Goal: Task Accomplishment & Management: Manage account settings

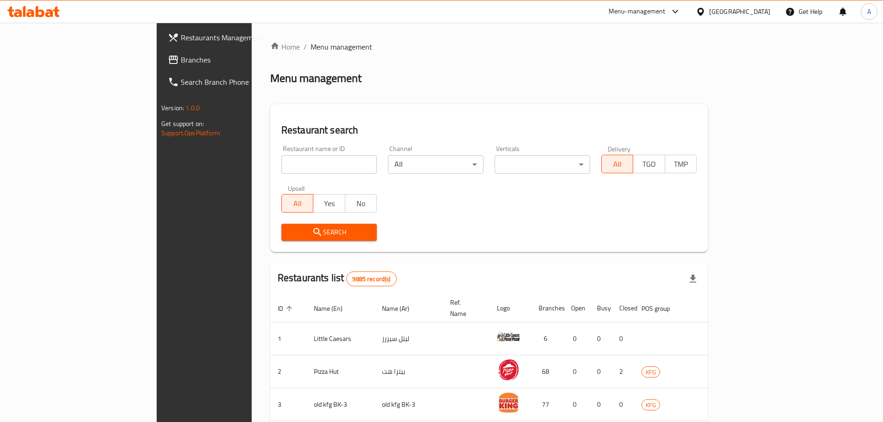
click at [295, 162] on input "search" at bounding box center [328, 164] width 95 height 19
click at [281, 151] on div "Restaurant name or ID Restaurant name or ID" at bounding box center [328, 160] width 95 height 28
click at [281, 156] on input "search" at bounding box center [328, 164] width 95 height 19
type input "hawaii juice"
click button "Search" at bounding box center [328, 232] width 95 height 17
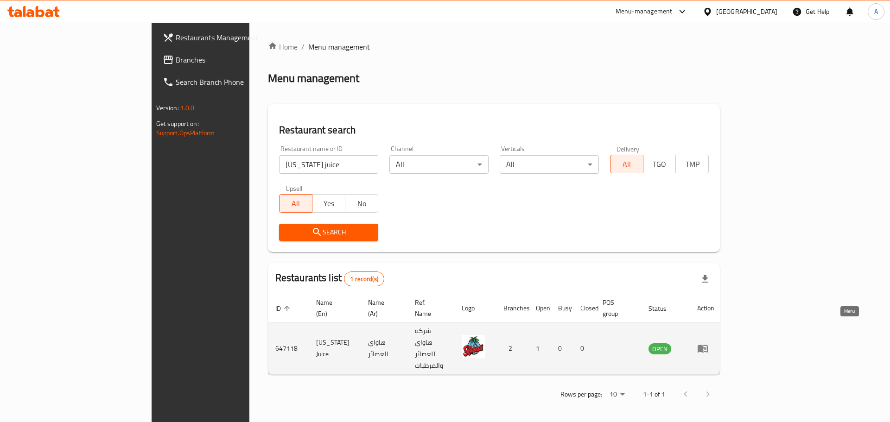
click at [708, 345] on icon "enhanced table" at bounding box center [703, 349] width 10 height 8
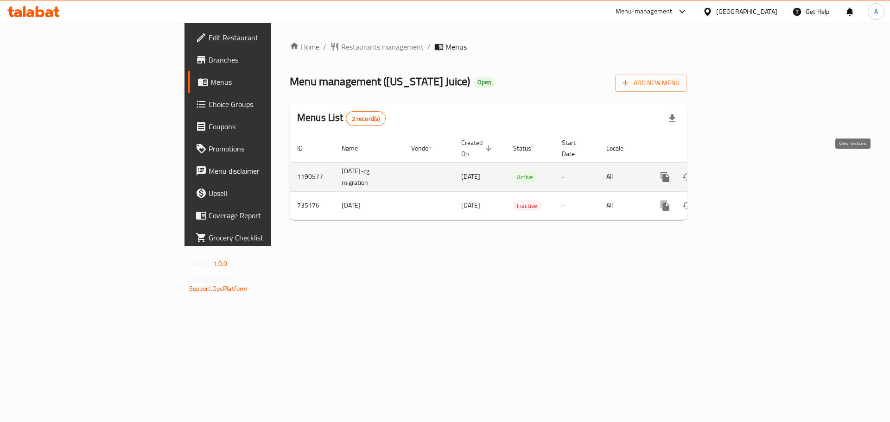
click at [737, 171] on icon "enhanced table" at bounding box center [731, 176] width 11 height 11
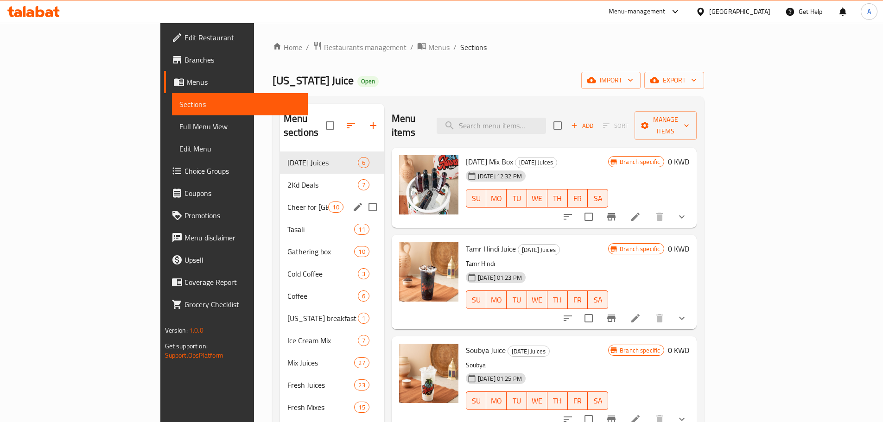
click at [280, 199] on div "Cheer for Kuwait 10" at bounding box center [332, 207] width 104 height 22
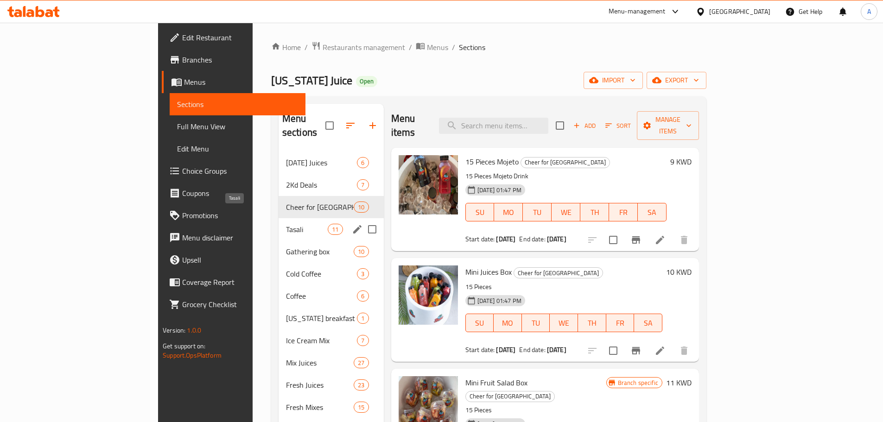
click at [286, 224] on span "Tasali" at bounding box center [307, 229] width 42 height 11
